Goal: Task Accomplishment & Management: Use online tool/utility

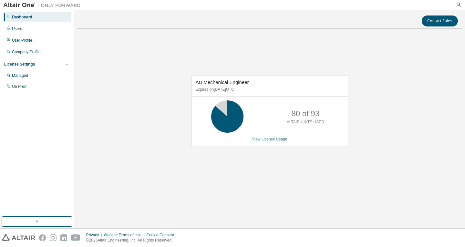
click at [260, 140] on link "View License Usage" at bounding box center [269, 139] width 35 height 5
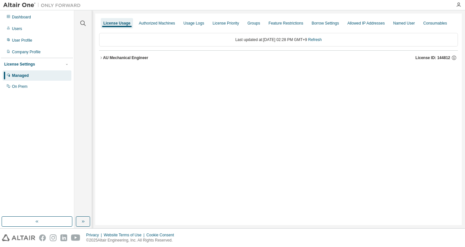
click at [115, 60] on div "AU Mechanical Engineer" at bounding box center [125, 57] width 45 height 5
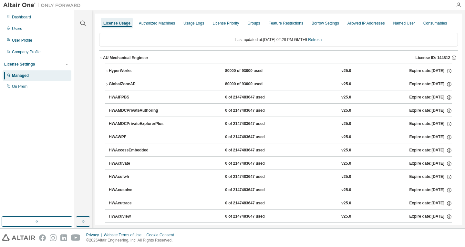
click at [117, 69] on div "HyperWorks" at bounding box center [138, 71] width 58 height 6
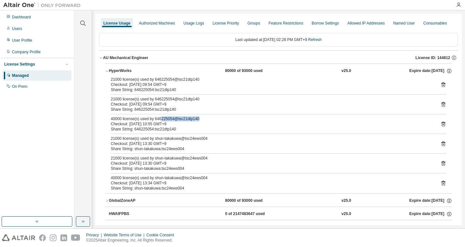
drag, startPoint x: 200, startPoint y: 121, endPoint x: 158, endPoint y: 119, distance: 41.5
click at [160, 118] on div "40000 license(s) used by 646225054@tsc21dtp140" at bounding box center [271, 118] width 320 height 5
click at [159, 119] on div "40000 license(s) used by 646225054@tsc21dtp140" at bounding box center [271, 118] width 320 height 5
drag, startPoint x: 160, startPoint y: 120, endPoint x: 171, endPoint y: 118, distance: 10.8
click at [171, 118] on div "40000 license(s) used by 646225054@tsc21dtp140" at bounding box center [271, 118] width 320 height 5
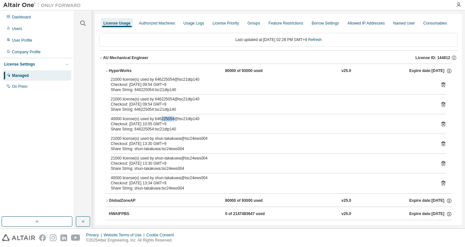
drag, startPoint x: 173, startPoint y: 120, endPoint x: 159, endPoint y: 120, distance: 14.2
click at [159, 120] on div "40000 license(s) used by 646225054@tsc21dtp140" at bounding box center [271, 118] width 320 height 5
copy div "225054"
